Goal: Find specific page/section: Find specific page/section

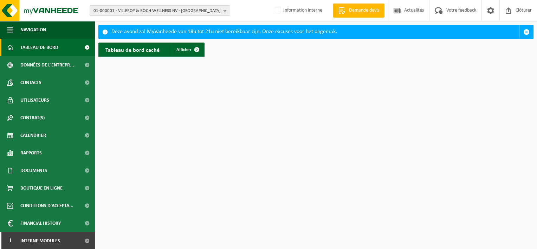
click at [223, 11] on button "01-000001 - VILLEROY & BOCH WELLNESS NV - [GEOGRAPHIC_DATA]" at bounding box center [160, 10] width 140 height 11
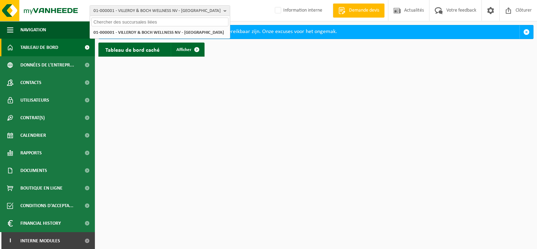
click at [177, 22] on input "text" at bounding box center [159, 22] width 137 height 9
paste input "10-951469"
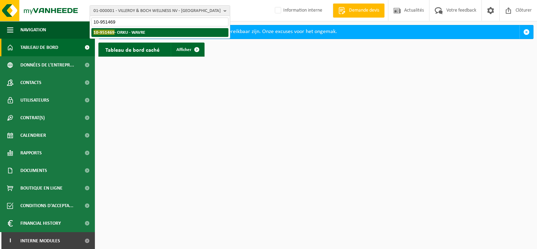
type input "10-951469"
click at [175, 31] on li "10-951469 - [GEOGRAPHIC_DATA] - [GEOGRAPHIC_DATA]" at bounding box center [159, 32] width 137 height 9
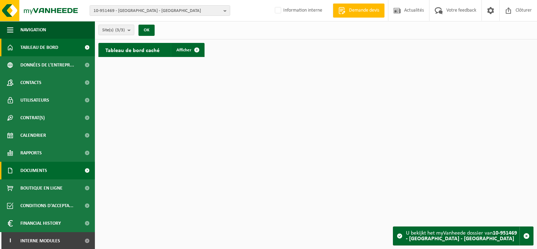
click at [59, 174] on link "Documents" at bounding box center [47, 171] width 95 height 18
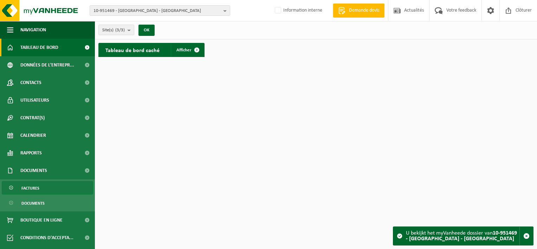
click at [55, 187] on link "Factures" at bounding box center [47, 187] width 91 height 13
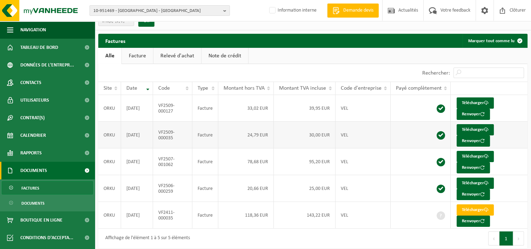
scroll to position [14, 0]
